Goal: Task Accomplishment & Management: Complete application form

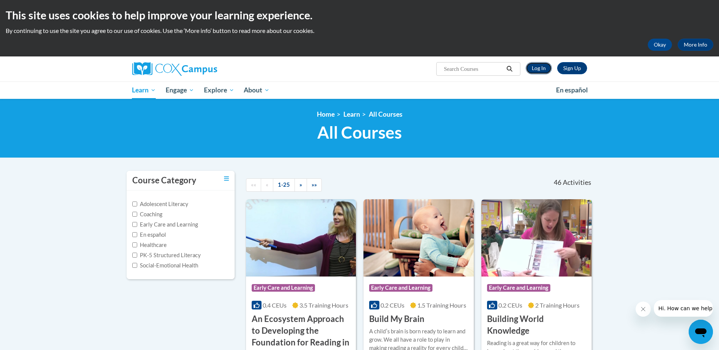
click at [544, 68] on link "Log In" at bounding box center [539, 68] width 26 height 12
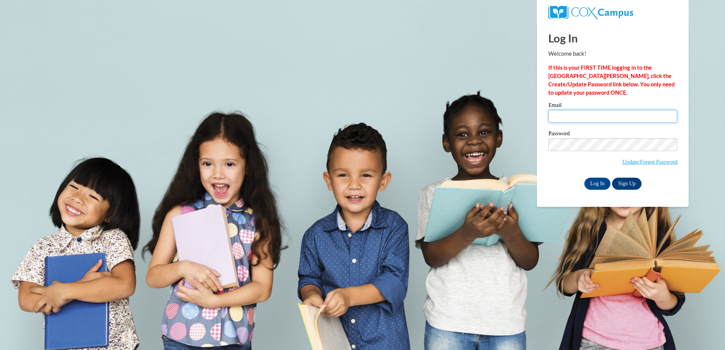
click at [581, 118] on input "Email" at bounding box center [612, 116] width 129 height 13
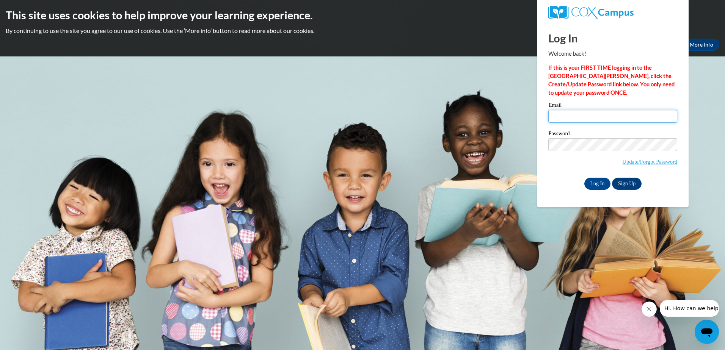
type input "sheleaha724@yahoo.com"
click at [596, 183] on input "Log In" at bounding box center [597, 184] width 27 height 12
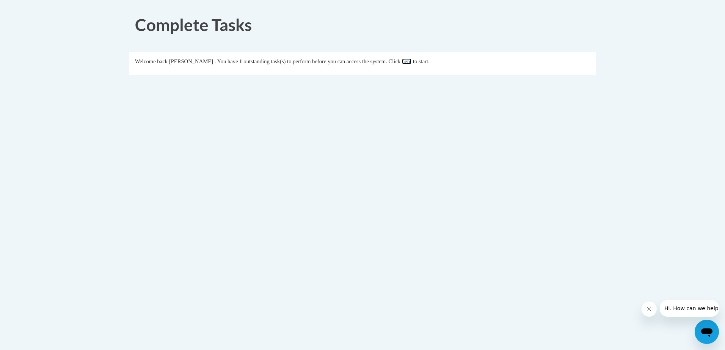
click at [412, 63] on link "here" at bounding box center [406, 61] width 9 height 6
click at [412, 61] on link "here" at bounding box center [406, 61] width 9 height 6
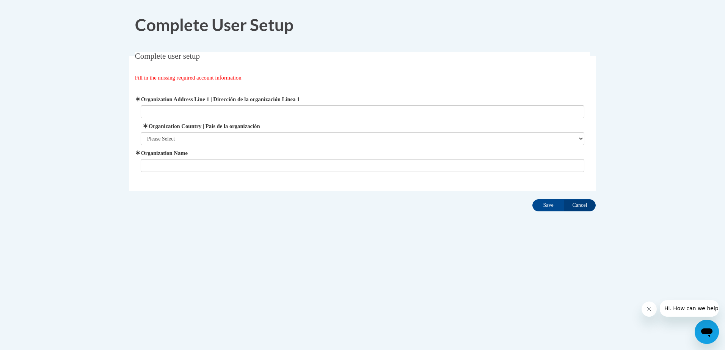
click at [139, 98] on icon at bounding box center [138, 99] width 4 height 6
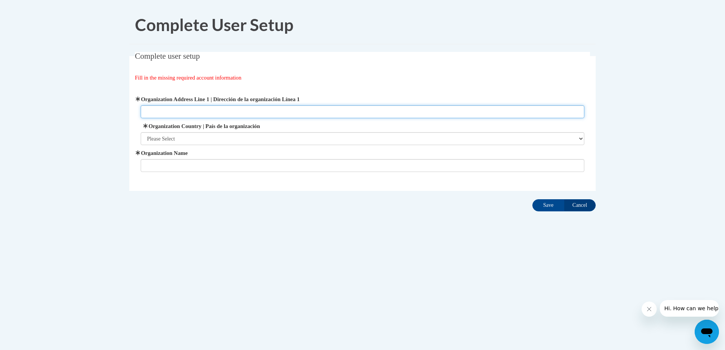
click at [141, 105] on input "Organization Address Line 1 | Dirección de la organización Línea 1" at bounding box center [363, 111] width 444 height 13
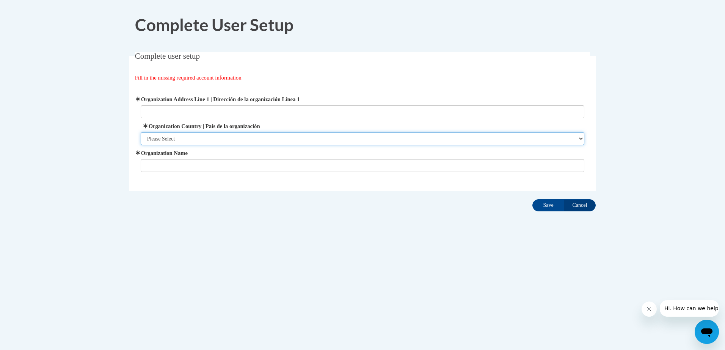
click at [153, 137] on select "Please Select United States | Estados Unidos Outside of the United States | Fue…" at bounding box center [363, 138] width 444 height 13
select select "ad49bcad-a171-4b2e-b99c-48b446064914"
click at [141, 132] on select "Please Select United States | Estados Unidos Outside of the United States | Fue…" at bounding box center [363, 138] width 444 height 13
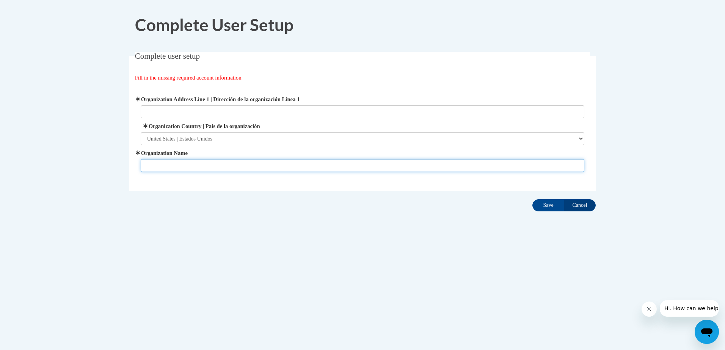
click at [162, 165] on input "Organization Name" at bounding box center [363, 165] width 444 height 13
type input "Alto Park Elementary"
type input "528 Burnett Ferry Rd. SW"
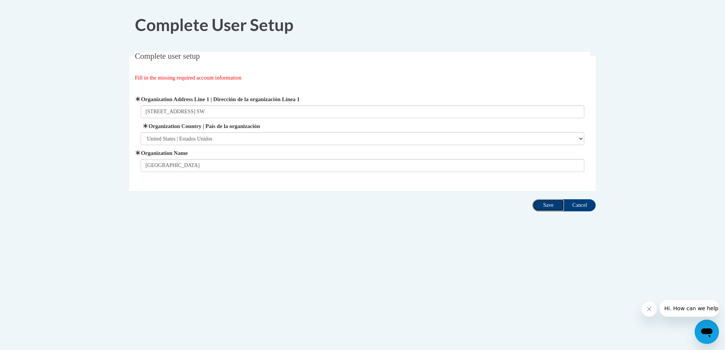
click at [555, 204] on input "Save" at bounding box center [548, 205] width 32 height 12
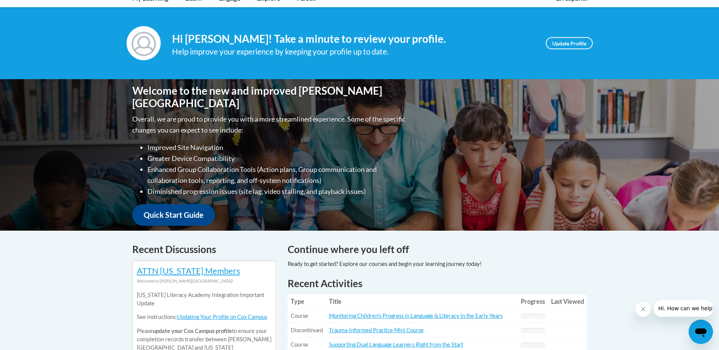
scroll to position [38, 0]
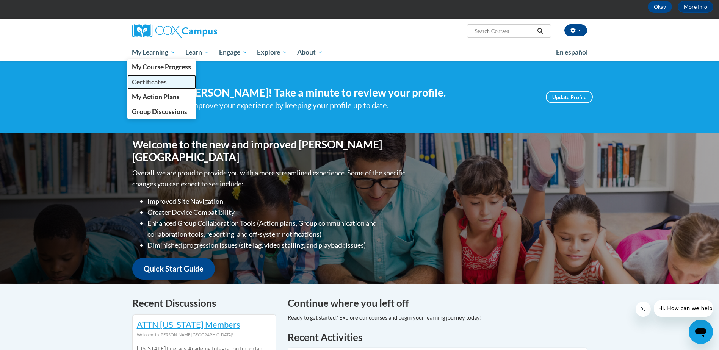
click at [158, 85] on span "Certificates" at bounding box center [149, 82] width 35 height 8
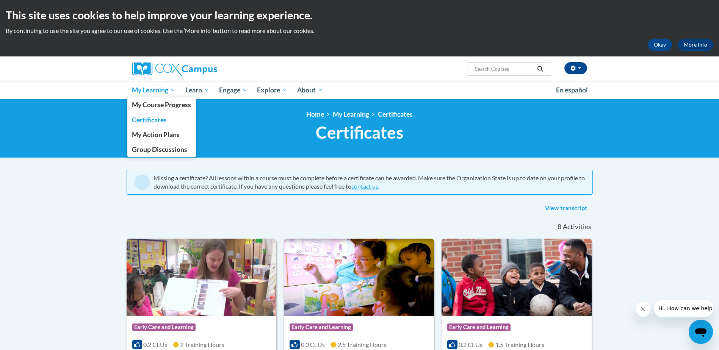
click at [158, 89] on span "My Learning" at bounding box center [154, 90] width 44 height 9
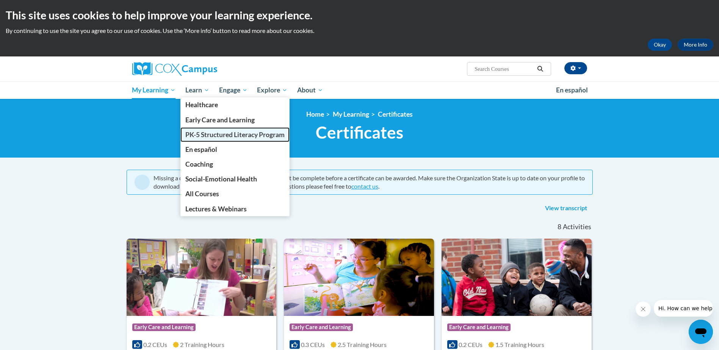
click at [216, 136] on span "PK-5 Structured Literacy Program" at bounding box center [234, 135] width 99 height 8
